Goal: Transaction & Acquisition: Book appointment/travel/reservation

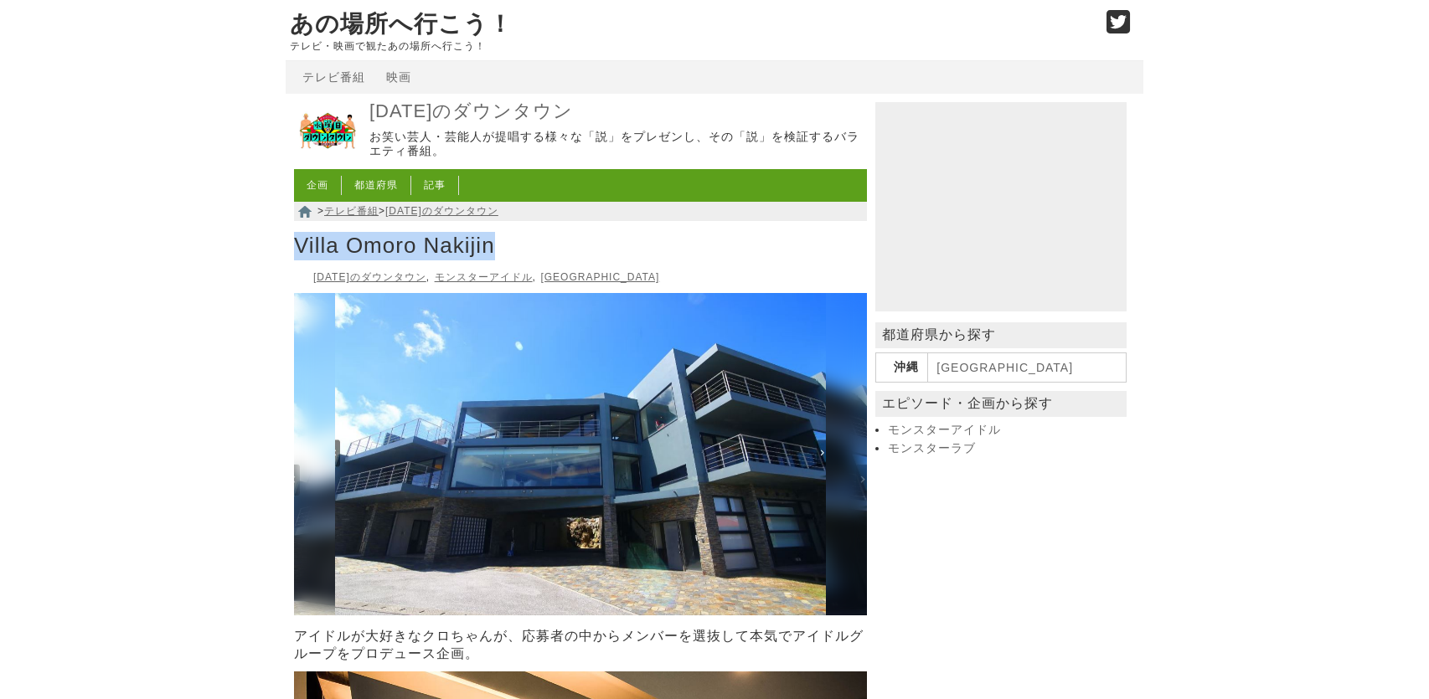
drag, startPoint x: 299, startPoint y: 245, endPoint x: 508, endPoint y: 250, distance: 208.6
click at [508, 250] on h1 "Villa Omoro Nakijin" at bounding box center [580, 246] width 573 height 37
copy h1 "Villa Omoro Nakijin"
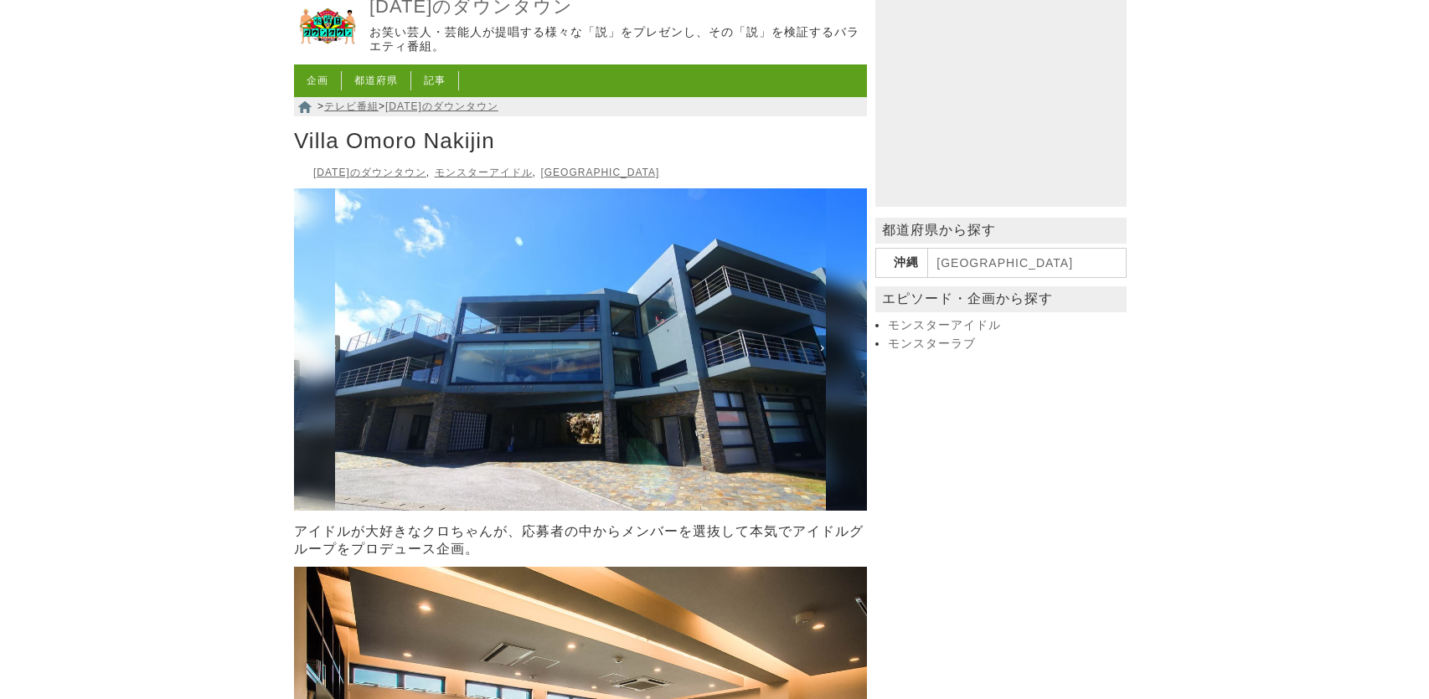
scroll to position [167, 0]
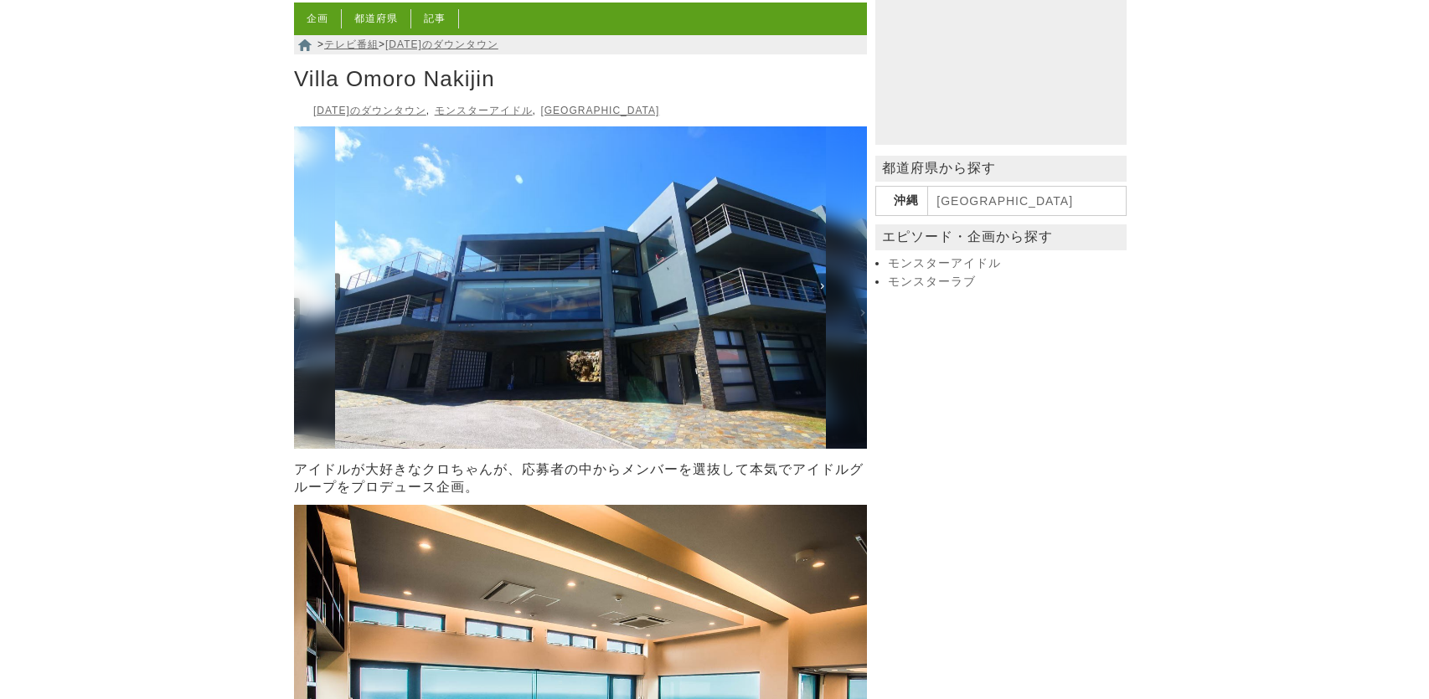
click at [527, 76] on h1 "Villa Omoro Nakijin" at bounding box center [580, 79] width 573 height 37
drag, startPoint x: 512, startPoint y: 92, endPoint x: 290, endPoint y: 70, distance: 223.1
copy h1 "Villa Omoro Nakijin"
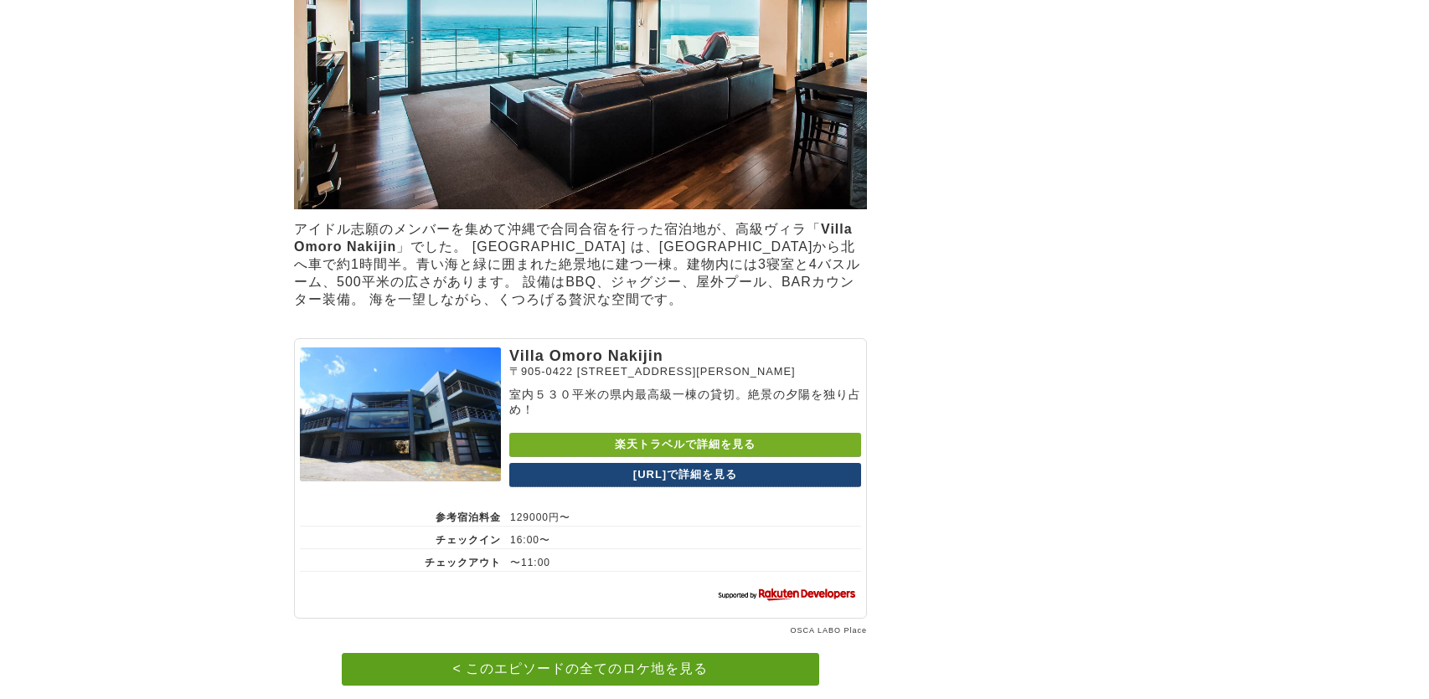
scroll to position [941, 0]
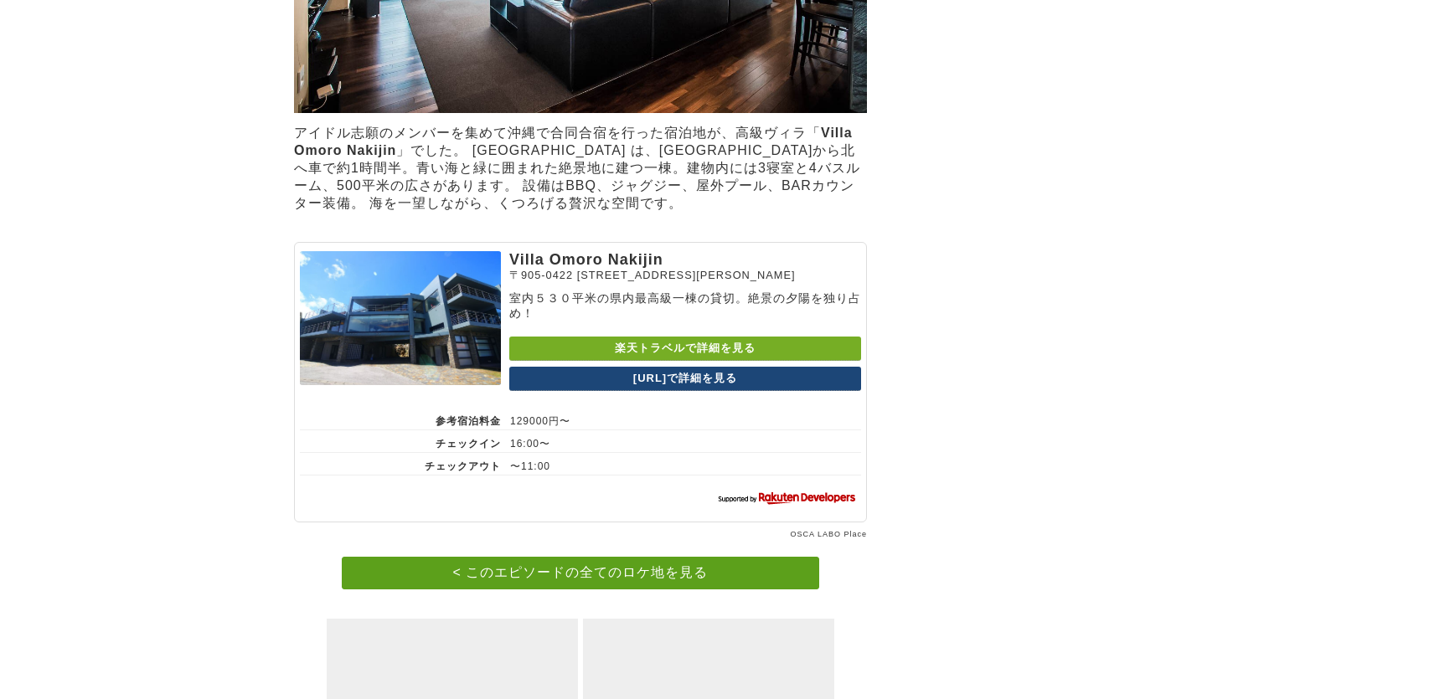
click at [632, 391] on link "[URL]で詳細を見る" at bounding box center [685, 379] width 352 height 24
